Goal: Transaction & Acquisition: Purchase product/service

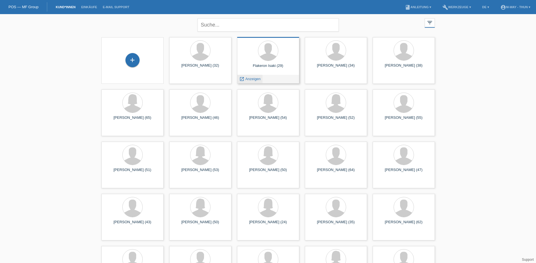
click at [256, 81] on div "launch Anzeigen" at bounding box center [249, 79] width 25 height 8
click at [256, 78] on span "Anzeigen" at bounding box center [252, 79] width 15 height 4
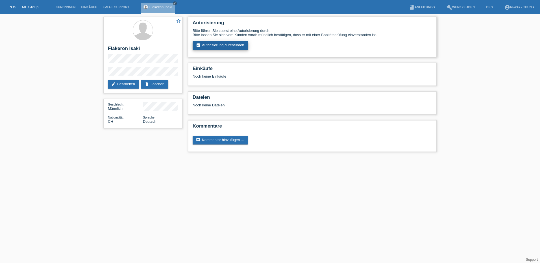
click at [225, 45] on link "assignment_turned_in Autorisierung durchführen" at bounding box center [221, 45] width 56 height 8
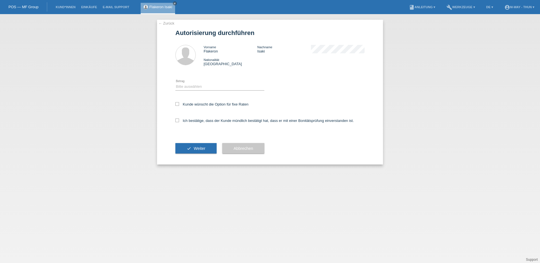
click at [226, 82] on div "Bitte auswählen CHF 1.00 - CHF 499.00 CHF 500.00 - CHF 1'999.00 CHF 2'000.00 - …" at bounding box center [219, 86] width 89 height 19
drag, startPoint x: 227, startPoint y: 86, endPoint x: 228, endPoint y: 91, distance: 4.7
click at [227, 86] on select "Bitte auswählen CHF 1.00 - CHF 499.00 CHF 500.00 - CHF 1'999.00 CHF 2'000.00 - …" at bounding box center [219, 86] width 89 height 7
select select "3"
click at [175, 83] on select "Bitte auswählen CHF 1.00 - CHF 499.00 CHF 500.00 - CHF 1'999.00 CHF 2'000.00 - …" at bounding box center [219, 86] width 89 height 7
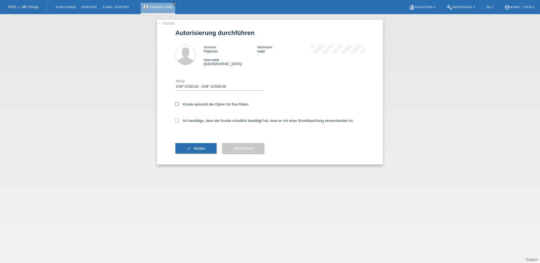
click at [232, 102] on label "Kunde wünscht die Option für fixe Raten" at bounding box center [211, 104] width 73 height 4
click at [179, 102] on input "Kunde wünscht die Option für fixe Raten" at bounding box center [177, 104] width 4 height 4
checkbox input "true"
click at [242, 123] on div "Ich bestätige, dass der Kunde mündlich bestätigt hat, dass er mit einer Bonität…" at bounding box center [269, 122] width 189 height 19
click at [197, 119] on label "Ich bestätige, dass der Kunde mündlich bestätigt hat, dass er mit einer Bonität…" at bounding box center [264, 121] width 179 height 4
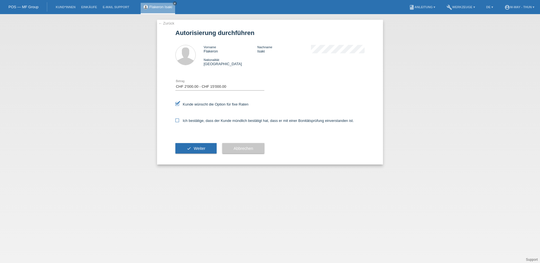
click at [179, 119] on input "Ich bestätige, dass der Kunde mündlich bestätigt hat, dass er mit einer Bonität…" at bounding box center [177, 121] width 4 height 4
checkbox input "true"
click at [201, 147] on span "Weiter" at bounding box center [200, 148] width 12 height 5
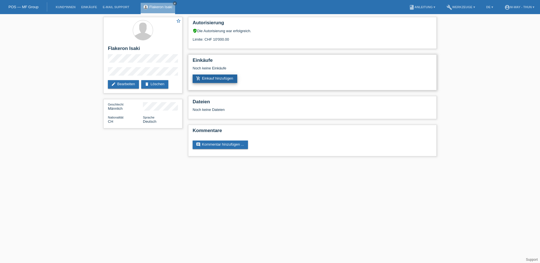
click at [231, 81] on link "add_shopping_cart Einkauf hinzufügen" at bounding box center [215, 79] width 45 height 8
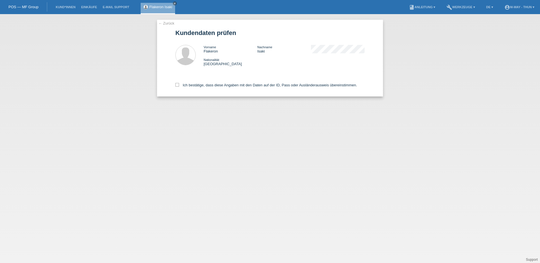
click at [228, 88] on div "Ich bestätige, dass diese Angaben mit den Daten auf der ID, Pass oder Ausländer…" at bounding box center [269, 84] width 189 height 25
click at [228, 86] on label "Ich bestätige, dass diese Angaben mit den Daten auf der ID, Pass oder Ausländer…" at bounding box center [266, 85] width 182 height 4
click at [179, 86] on input "Ich bestätige, dass diese Angaben mit den Daten auf der ID, Pass oder Ausländer…" at bounding box center [177, 85] width 4 height 4
checkbox input "true"
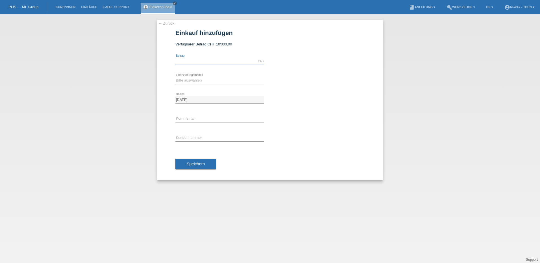
click at [214, 58] on input "text" at bounding box center [219, 61] width 89 height 7
type input "6127.91"
click at [231, 51] on form "Einkauf hinzufügen Verfügbarer Betrag: CHF 10'000.00 6127.91 CHF error Betrag" at bounding box center [269, 104] width 189 height 151
click at [195, 80] on select "Bitte auswählen Fixe Raten Kauf auf Rechnung mit Teilzahlungsoption" at bounding box center [219, 80] width 89 height 7
select select "77"
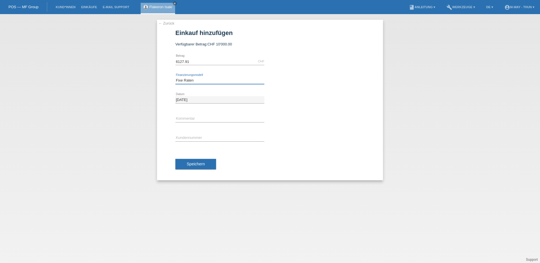
click at [175, 77] on select "Bitte auswählen Fixe Raten Kauf auf Rechnung mit Teilzahlungsoption" at bounding box center [219, 80] width 89 height 7
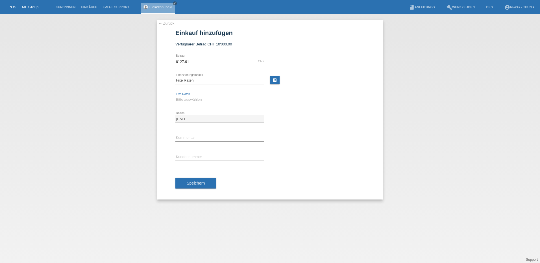
click at [196, 96] on select "Bitte auswählen 4 Raten 5 Raten 6 Raten 7 Raten 8 Raten 9 Raten 10 Raten 11 Rat…" at bounding box center [219, 99] width 89 height 7
select select "202"
click at [175, 96] on select "Bitte auswählen 4 Raten 5 Raten 6 Raten 7 Raten 8 Raten 9 Raten 10 Raten 11 Rat…" at bounding box center [219, 99] width 89 height 7
click at [207, 159] on input "text" at bounding box center [219, 157] width 89 height 7
type input "K106058"
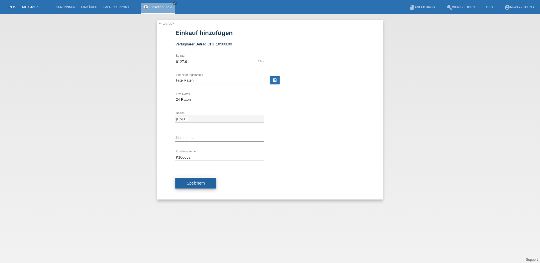
click at [211, 181] on button "Speichern" at bounding box center [195, 183] width 41 height 11
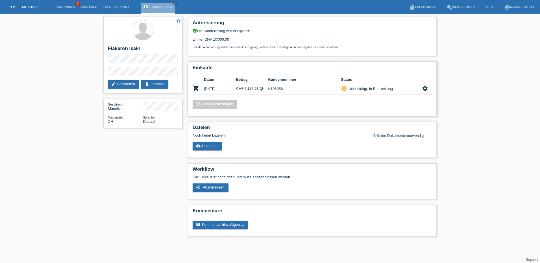
click at [267, 107] on div "add_shopping_cart Einkauf hinzufügen" at bounding box center [313, 104] width 240 height 8
click at [427, 88] on icon "settings" at bounding box center [425, 88] width 6 height 6
click at [378, 114] on div "Einkäufe Datum Betrag Kundennummer Status shopping_cart [DATE] CHF 6'127.91 tim…" at bounding box center [312, 89] width 249 height 54
click at [425, 90] on icon "settings" at bounding box center [425, 88] width 6 height 6
click at [386, 114] on span "Abschliessen" at bounding box center [380, 114] width 23 height 7
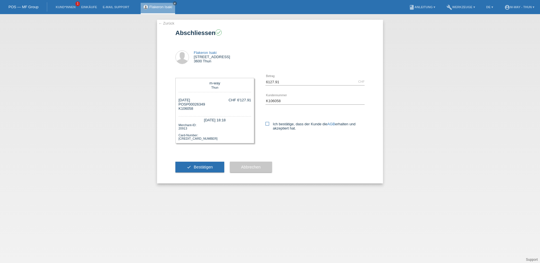
click at [268, 124] on icon at bounding box center [268, 124] width 4 height 4
click at [268, 124] on input "Ich bestätige, dass der Kunde die AGB erhalten und akzeptiert hat." at bounding box center [268, 124] width 4 height 4
checkbox input "true"
click at [200, 164] on button "check Bestätigen" at bounding box center [199, 167] width 49 height 11
